Goal: Navigation & Orientation: Understand site structure

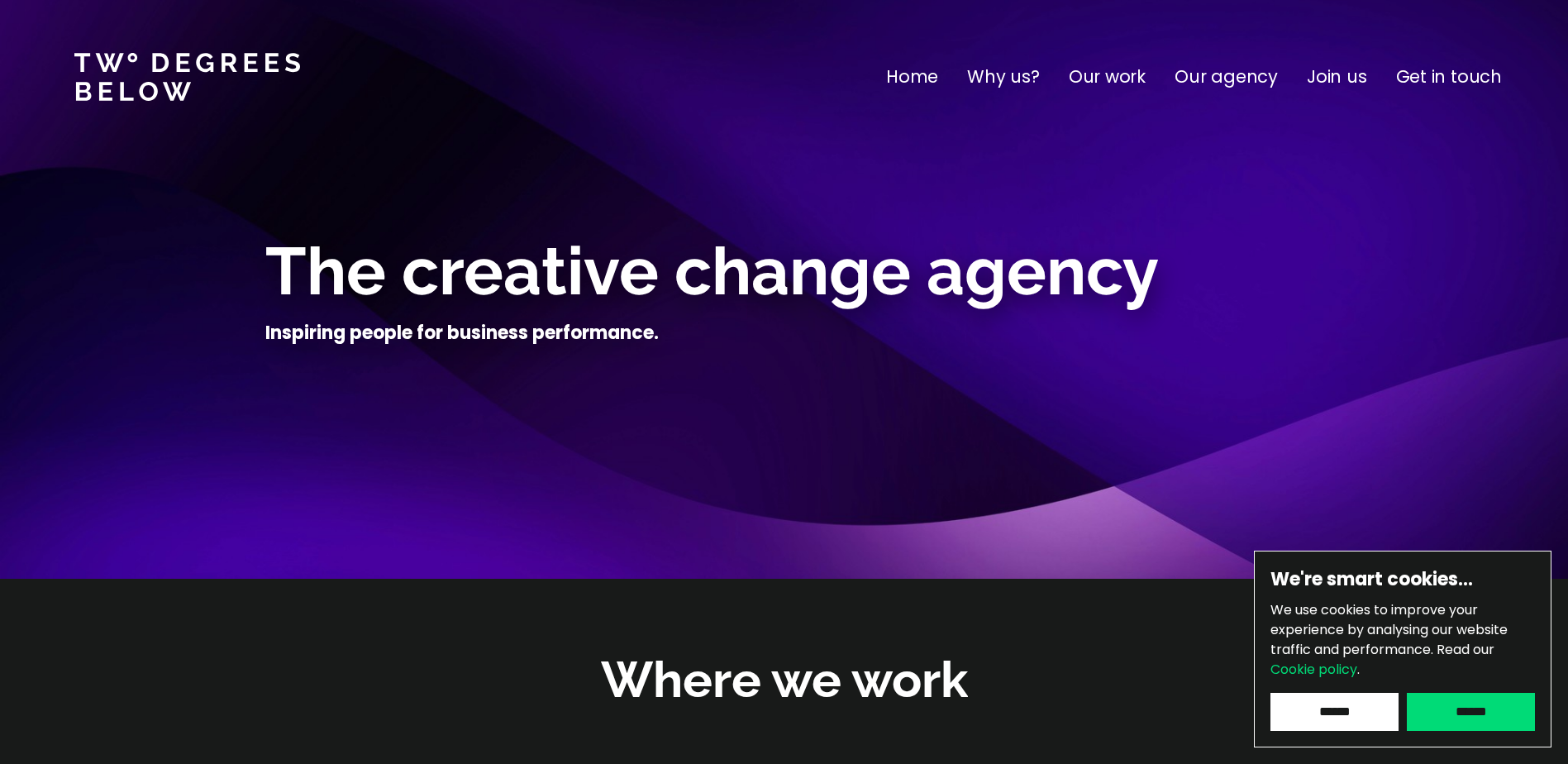
click at [1250, 85] on p "Our agency" at bounding box center [1226, 76] width 104 height 27
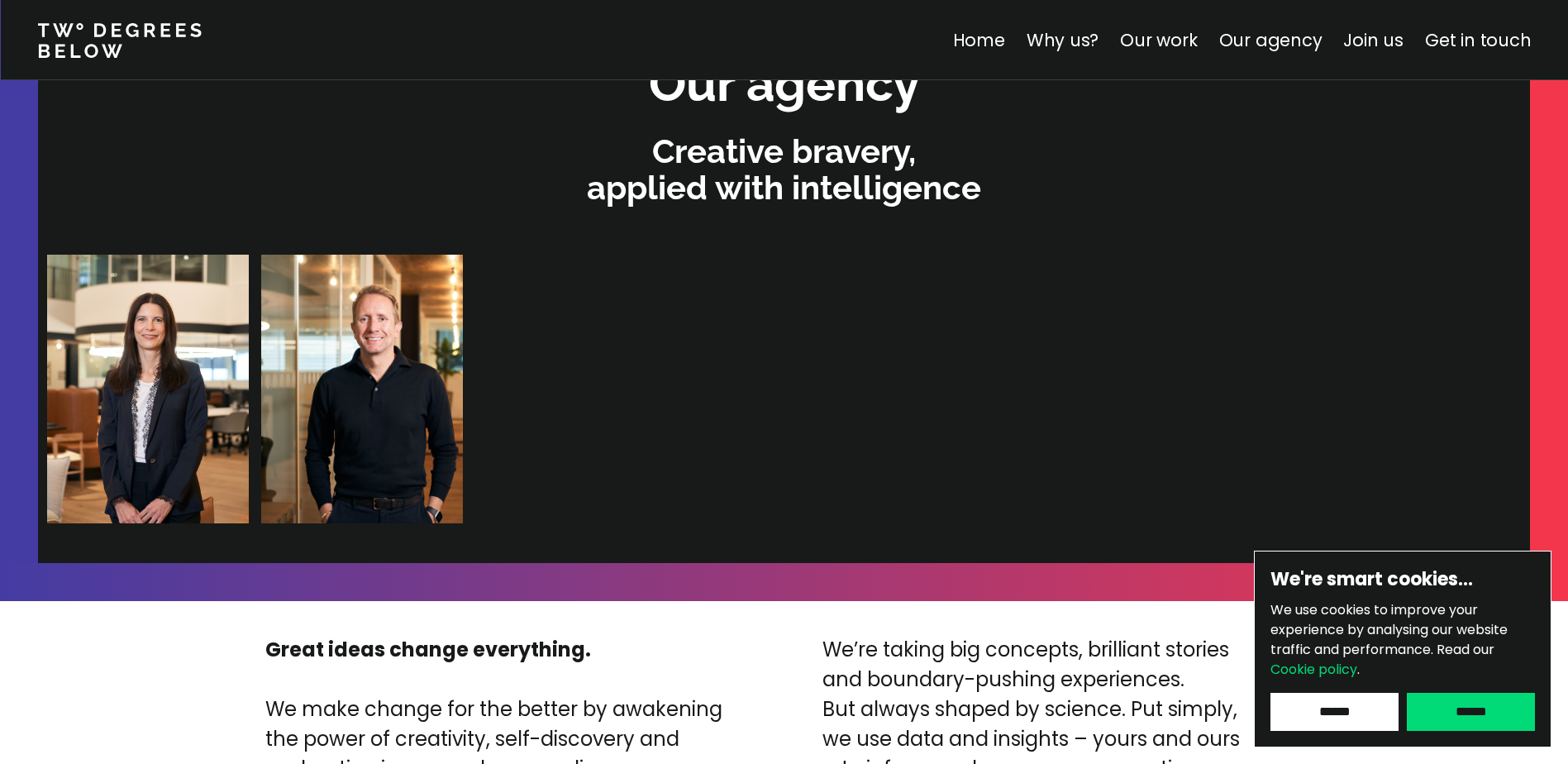
scroll to position [3511, 0]
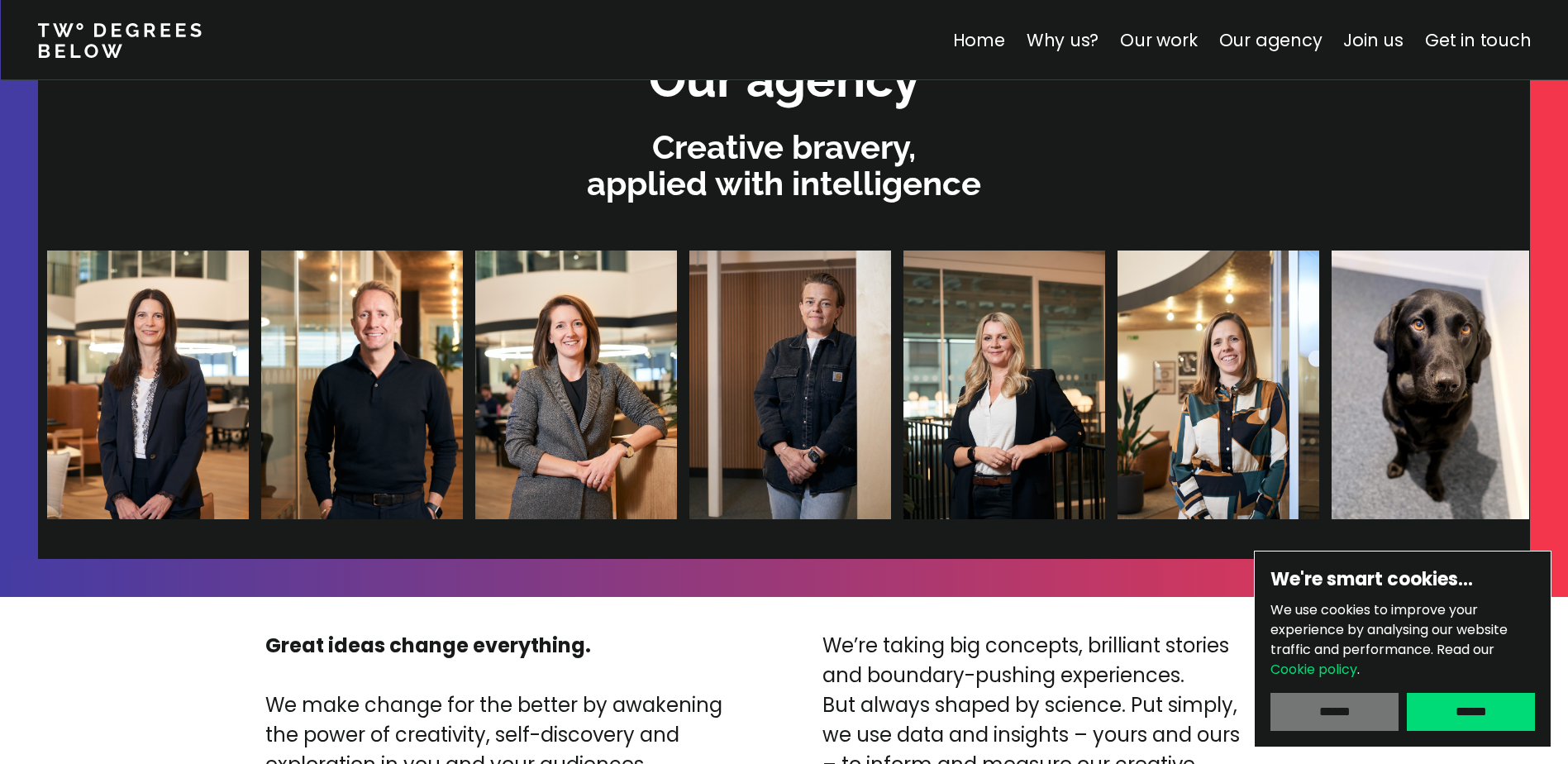
click at [1345, 715] on input "******" at bounding box center [1335, 712] width 129 height 38
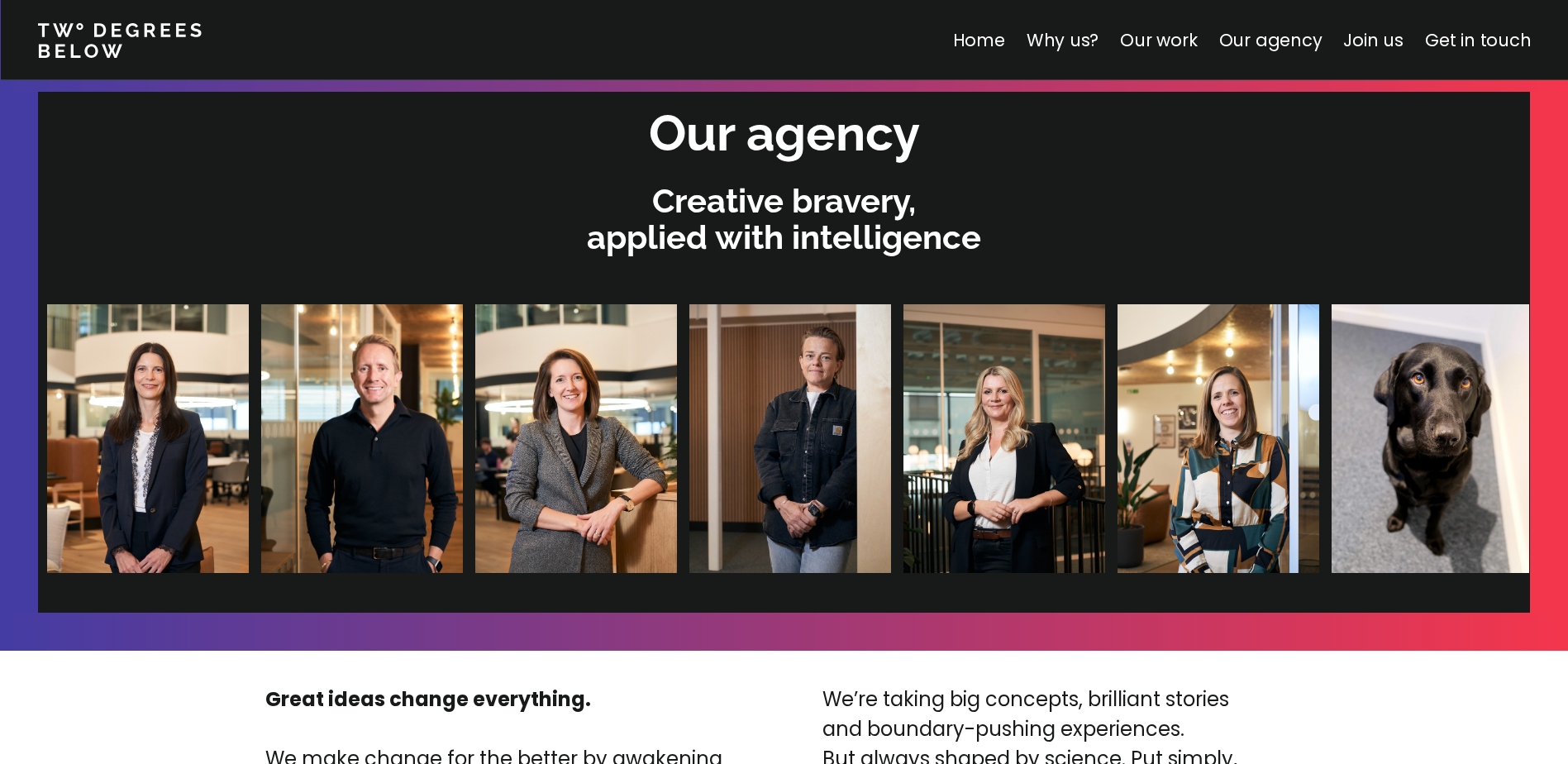
scroll to position [3429, 0]
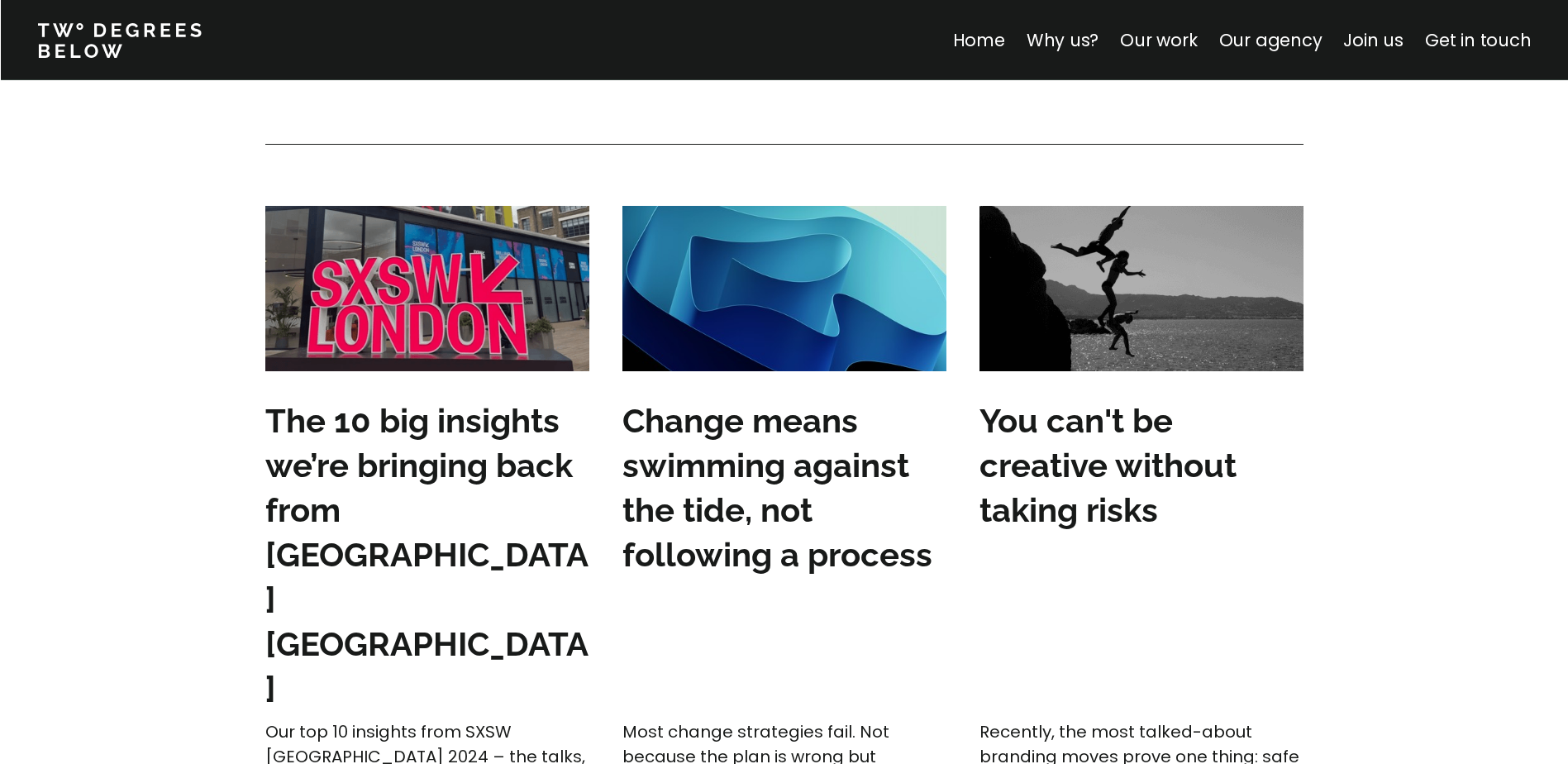
scroll to position [4916, 0]
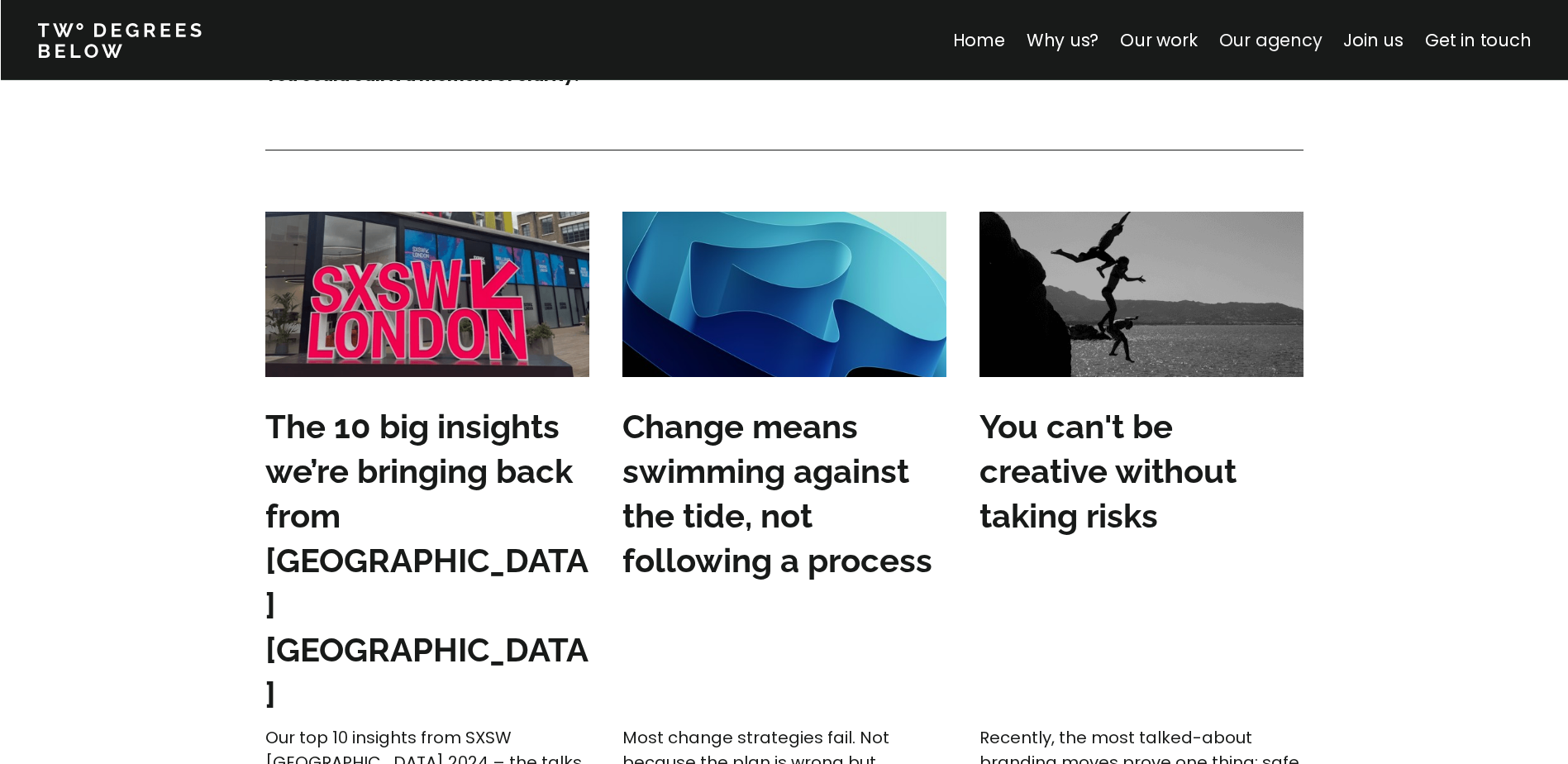
click at [1252, 37] on link "Our agency" at bounding box center [1270, 40] width 104 height 24
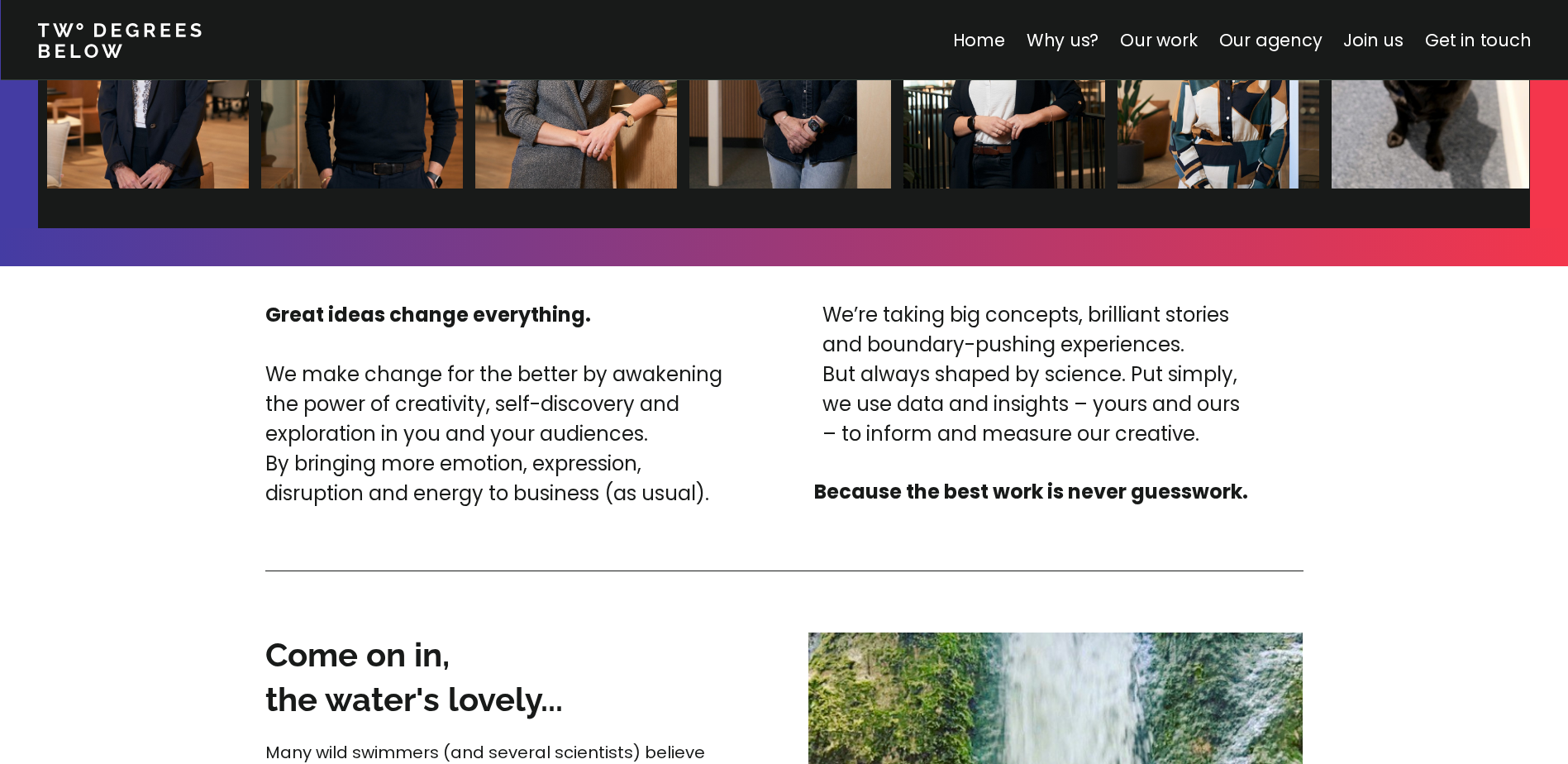
scroll to position [3511, 0]
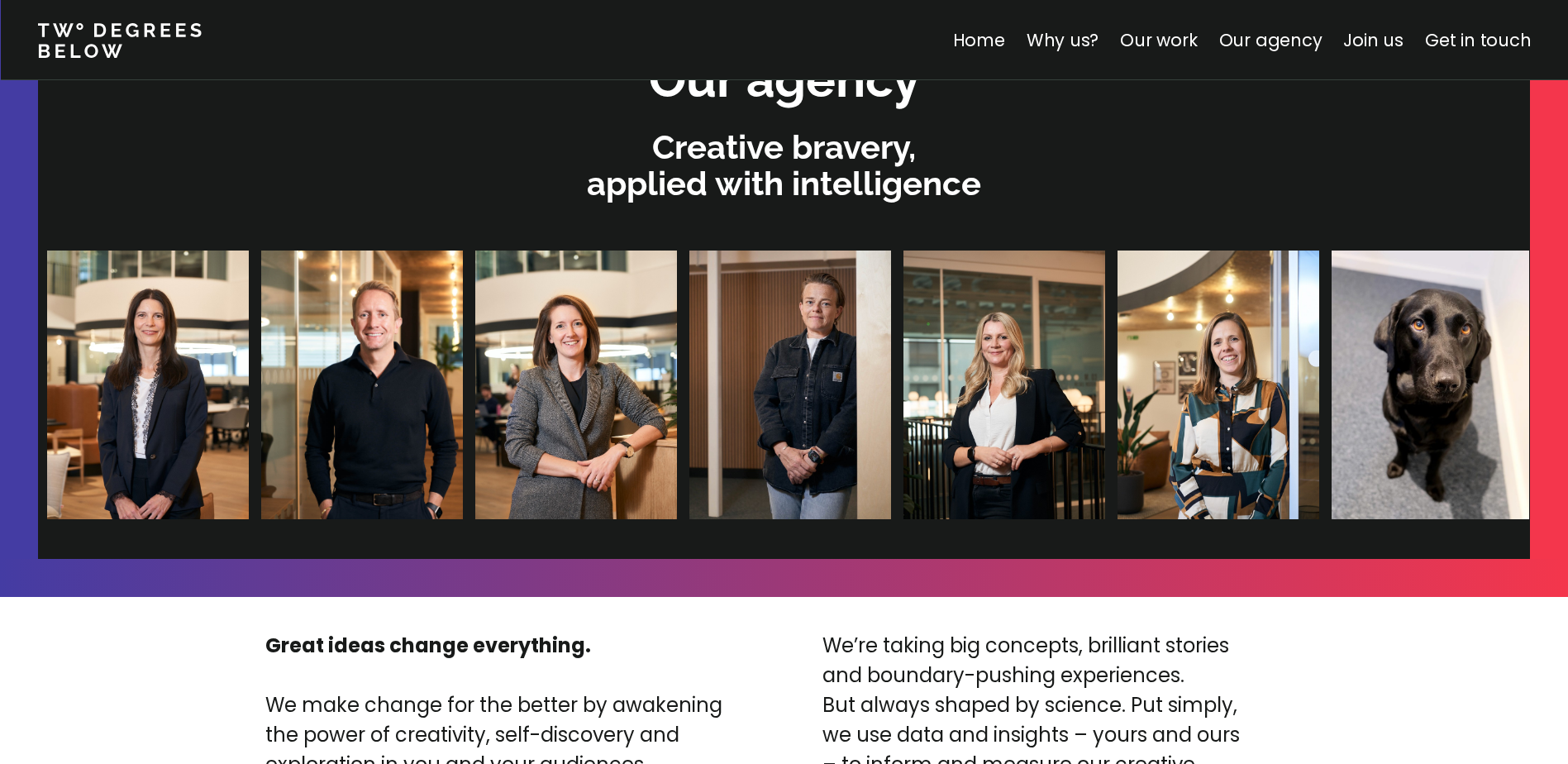
drag, startPoint x: 1010, startPoint y: 391, endPoint x: 898, endPoint y: 383, distance: 112.3
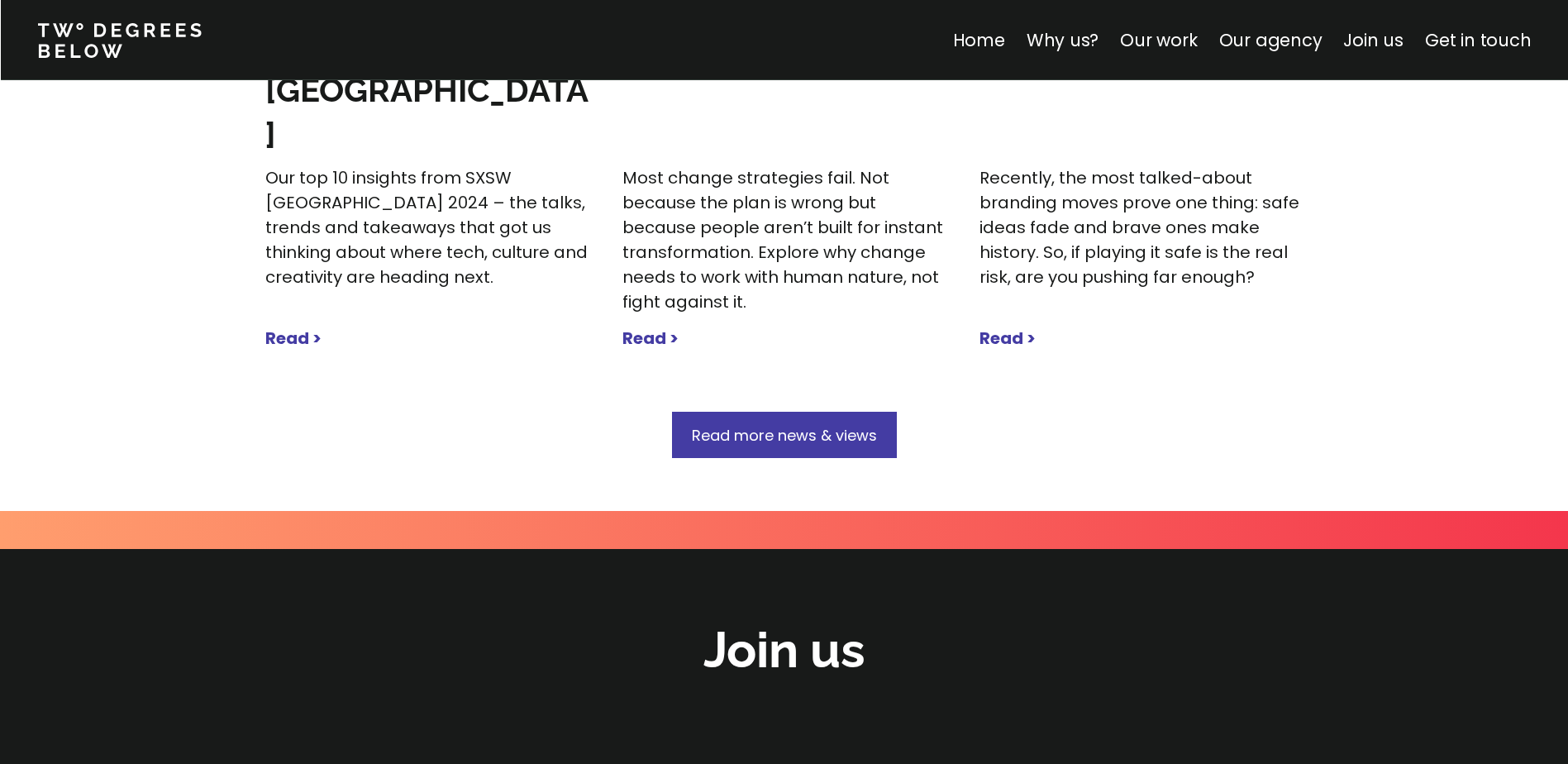
scroll to position [5412, 0]
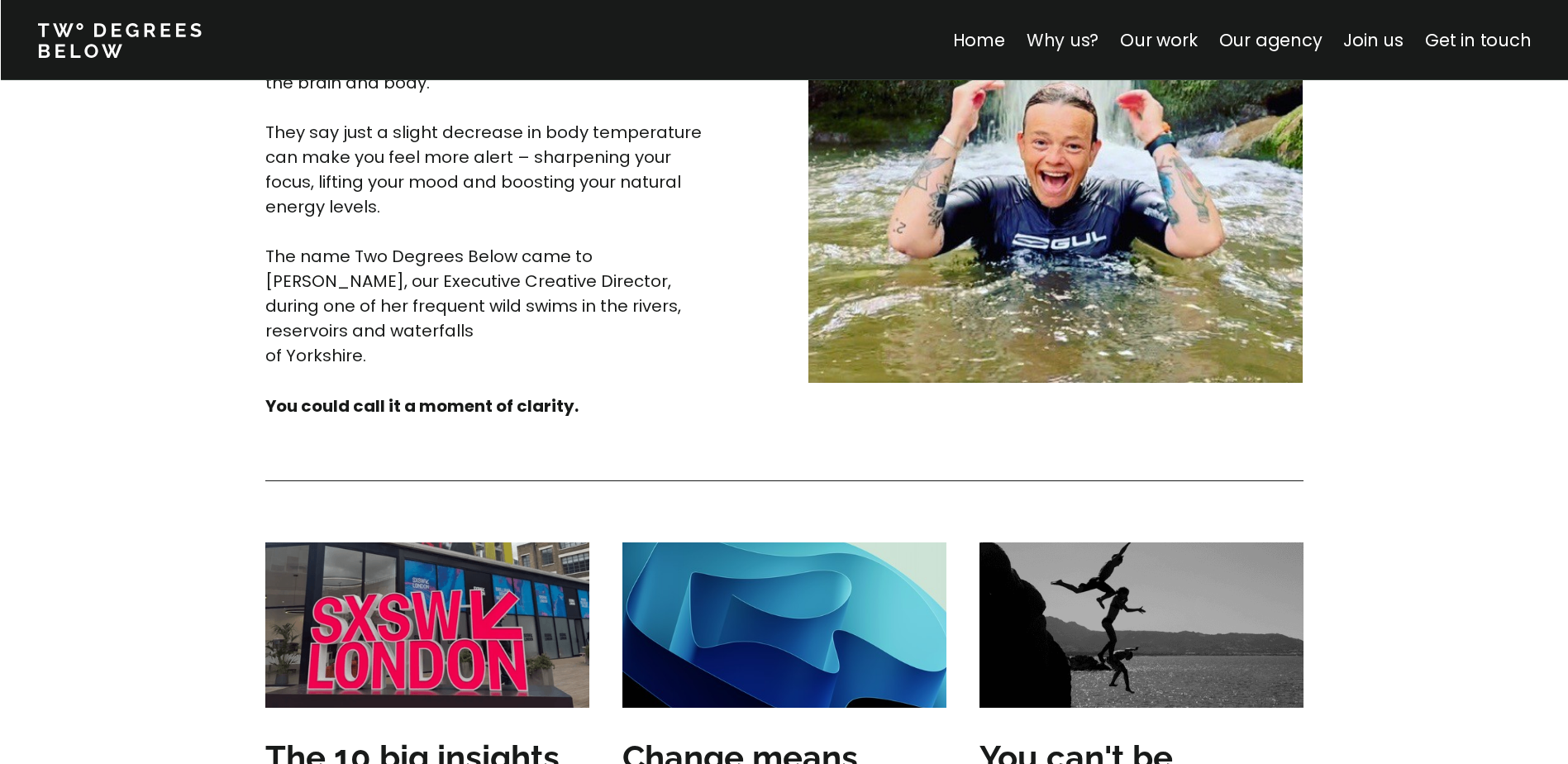
click at [1061, 50] on link "Why us?" at bounding box center [1063, 40] width 73 height 24
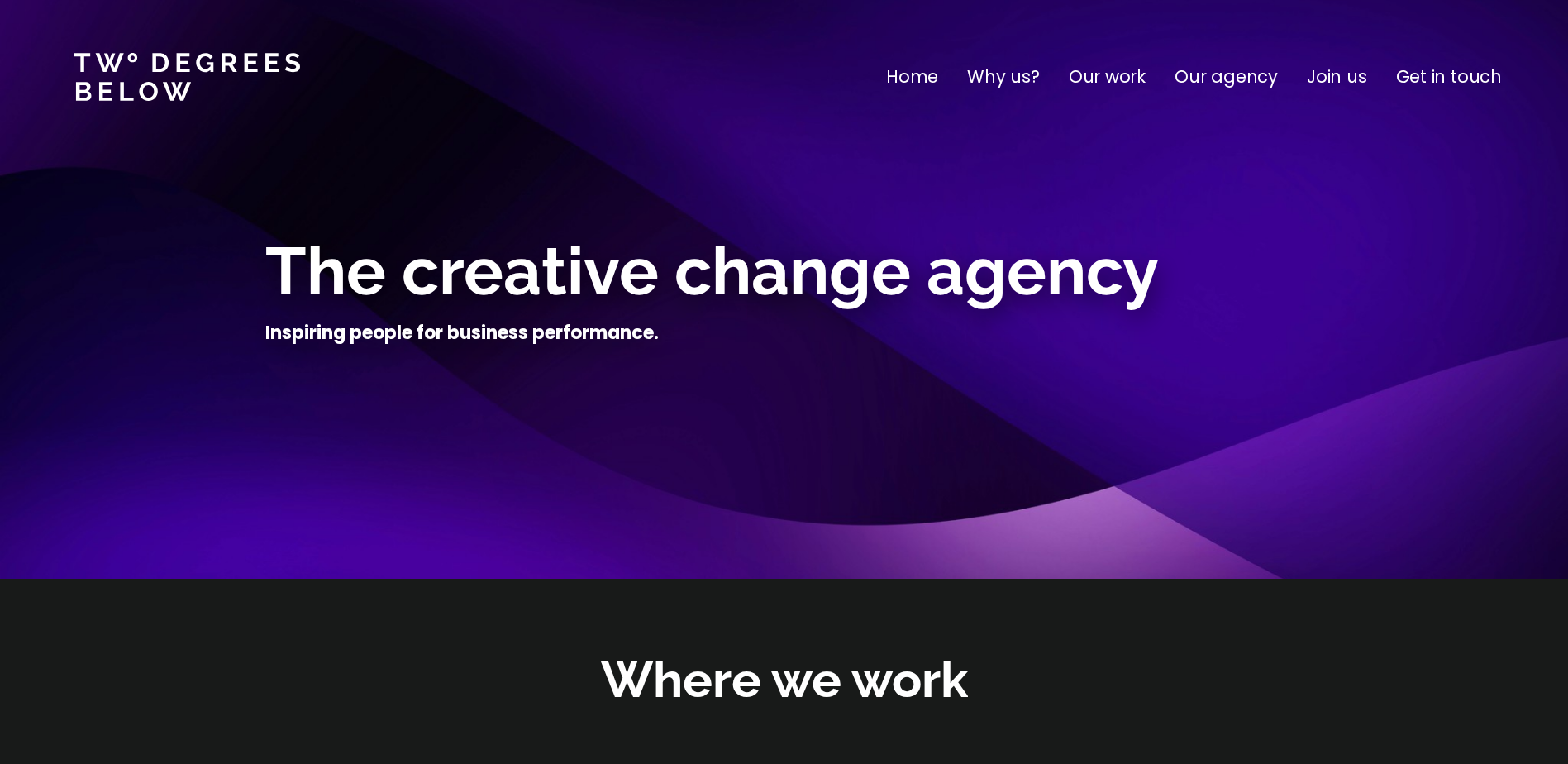
click at [936, 74] on p "Home" at bounding box center [912, 76] width 52 height 27
click at [922, 83] on p "Home" at bounding box center [912, 76] width 52 height 27
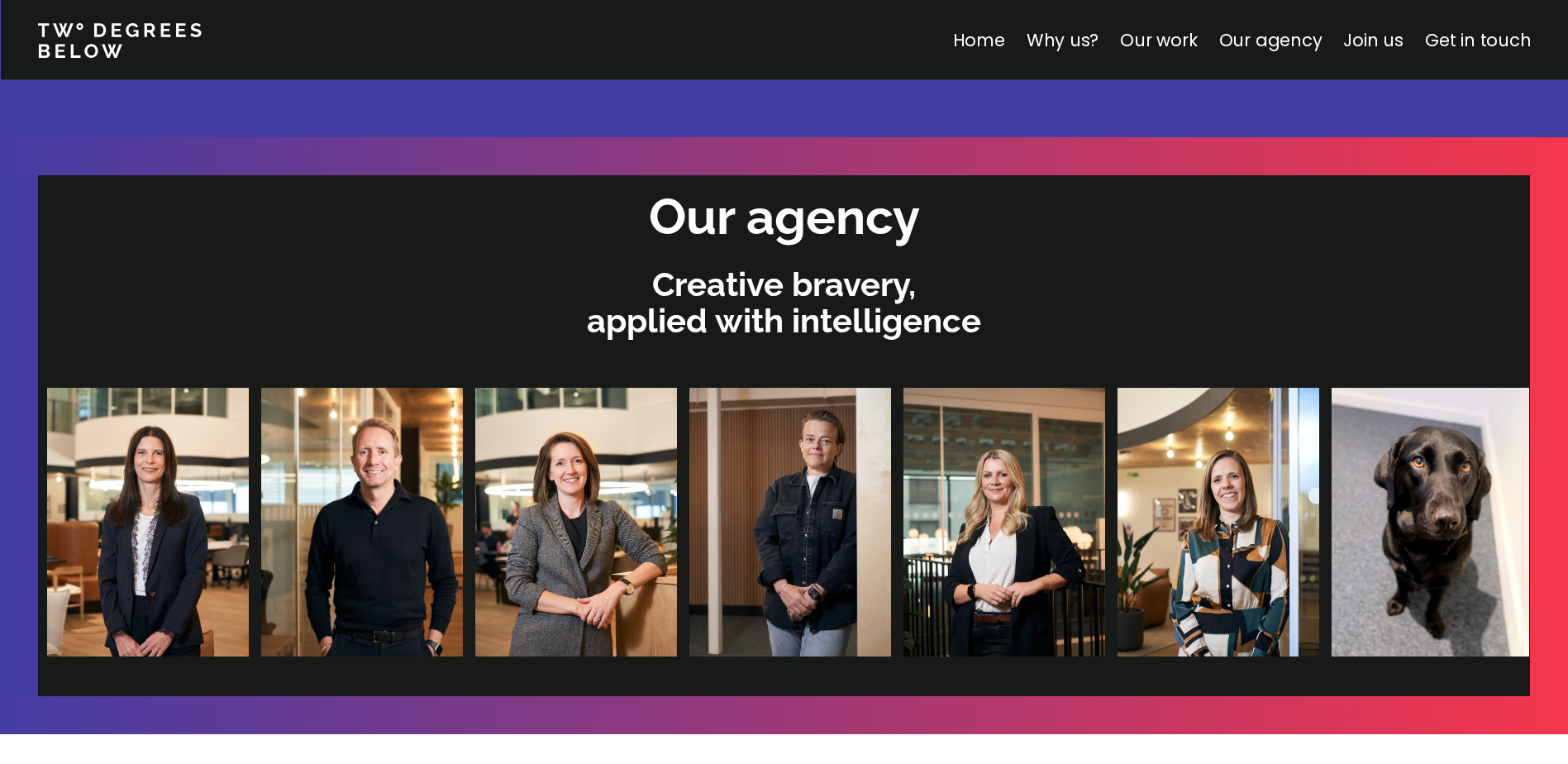
scroll to position [3471, 0]
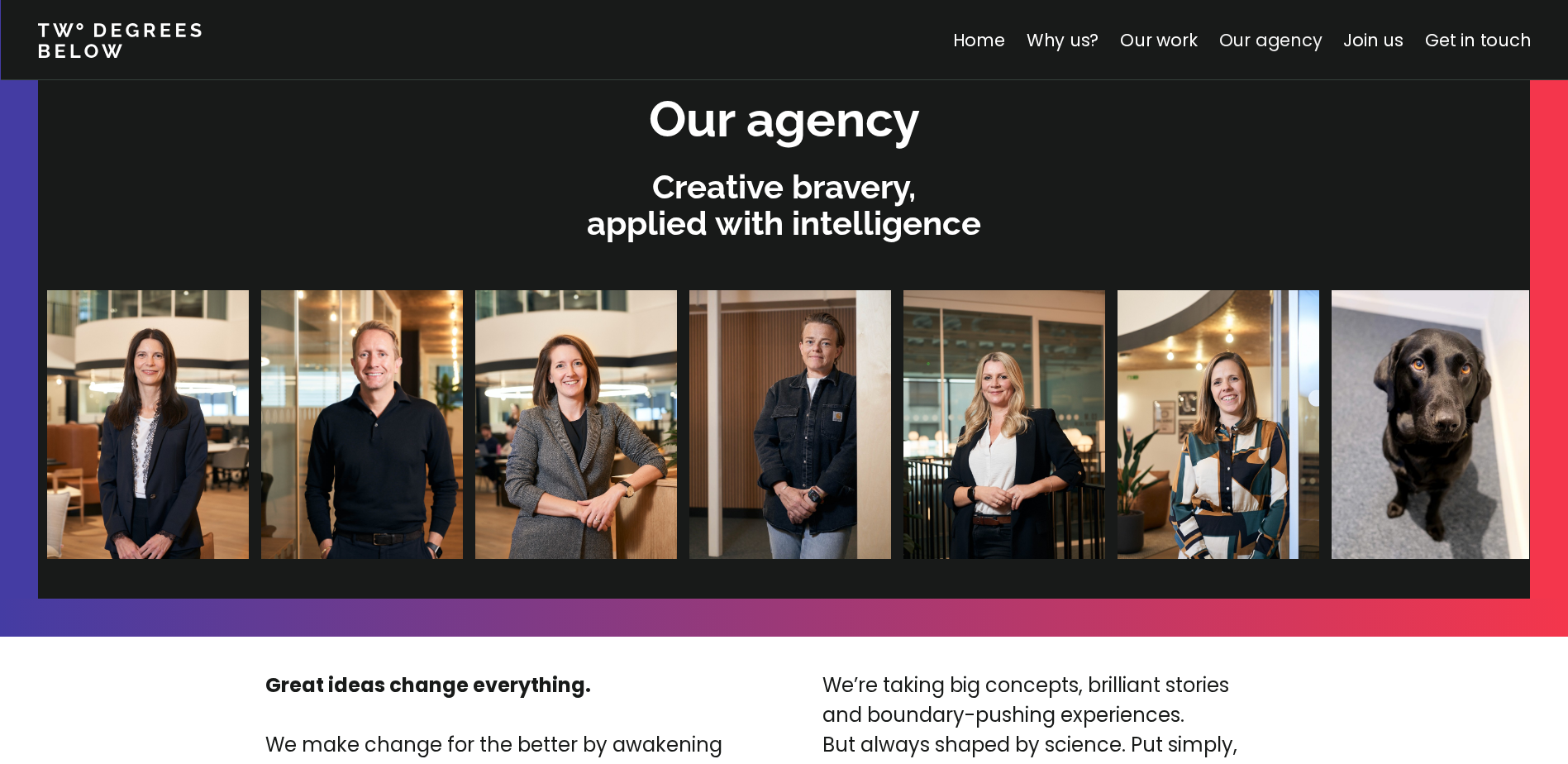
click at [1285, 29] on link "Our agency" at bounding box center [1270, 40] width 104 height 24
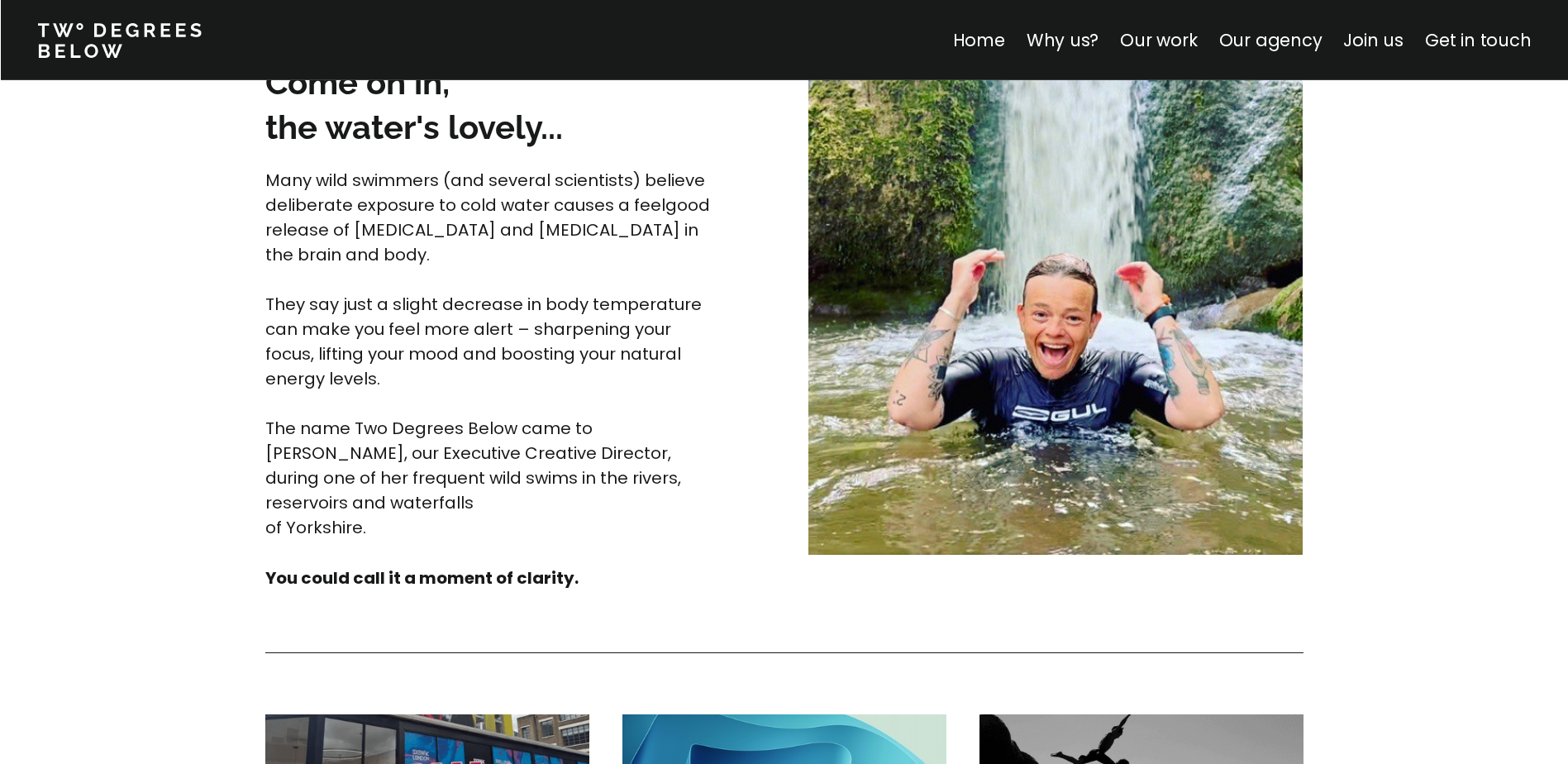
scroll to position [4420, 0]
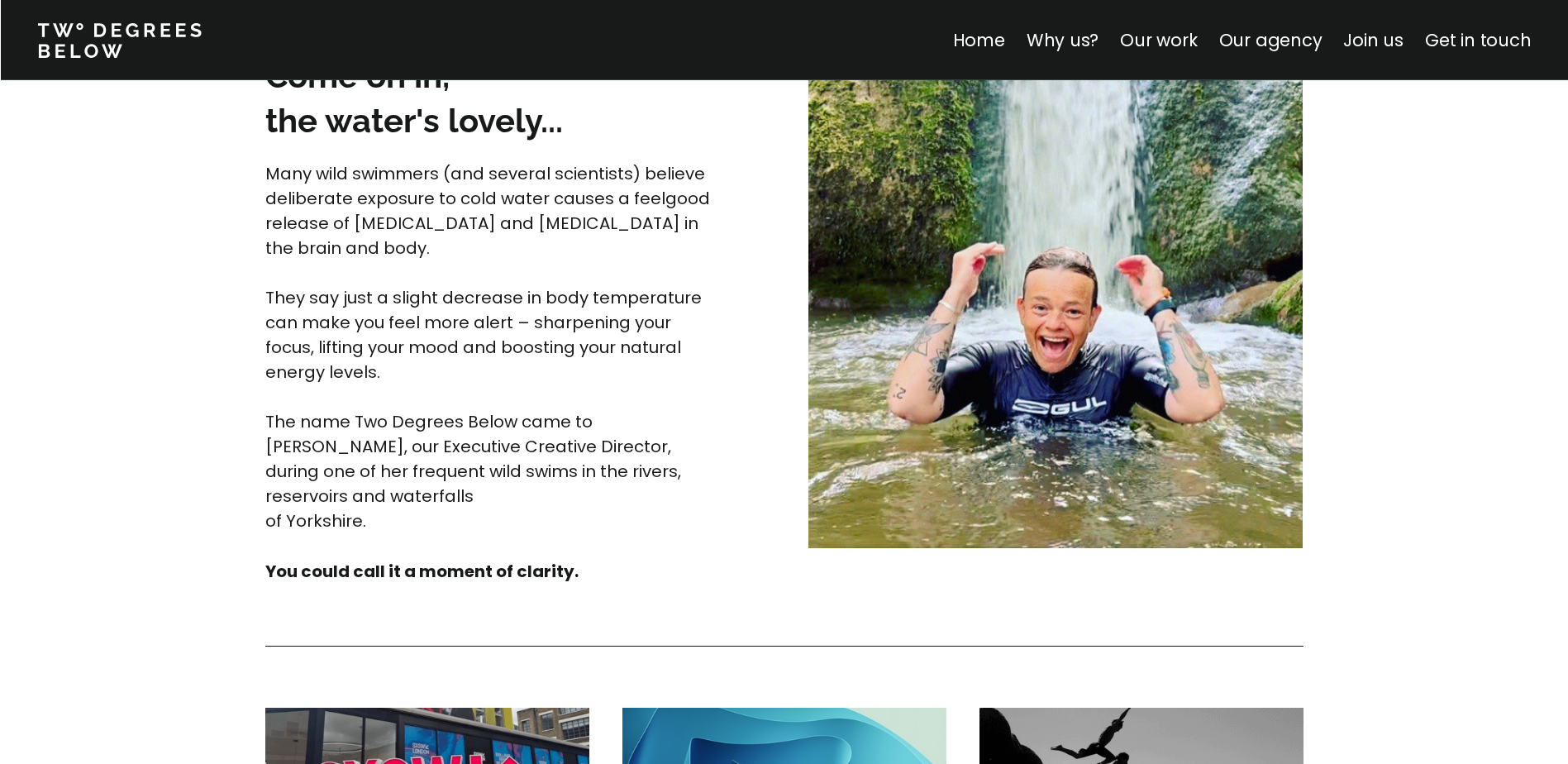
click at [426, 559] on strong "You could call it a moment of clarity." at bounding box center [421, 570] width 313 height 23
click at [986, 443] on img at bounding box center [1056, 300] width 494 height 494
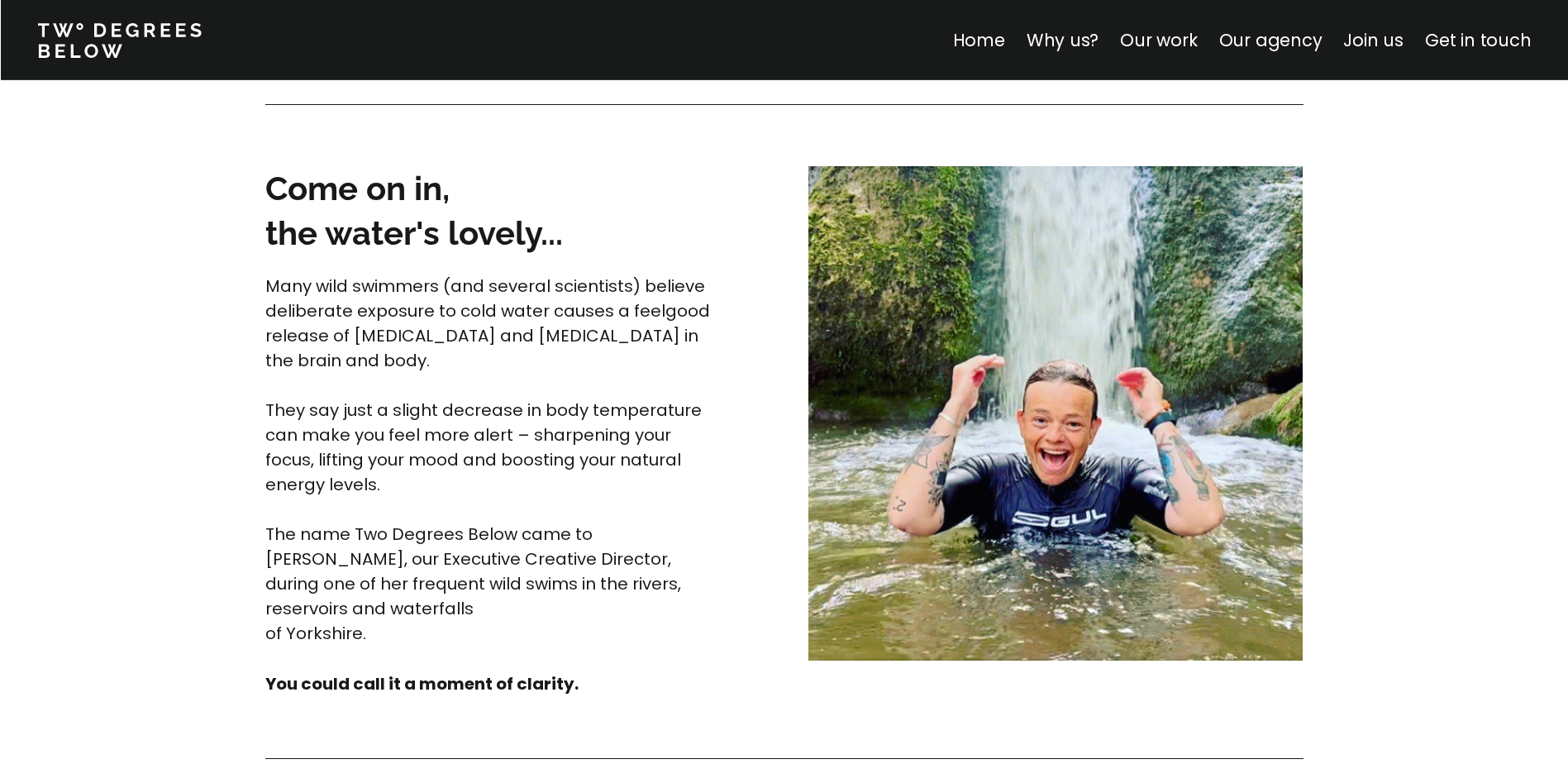
scroll to position [4255, 0]
